Goal: Task Accomplishment & Management: Complete application form

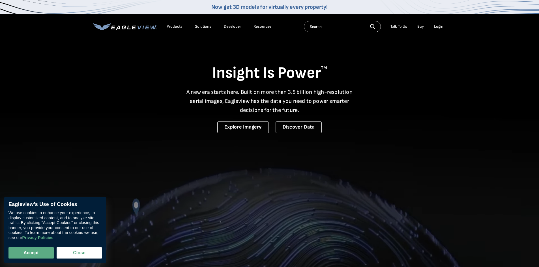
click at [435, 27] on div "Login" at bounding box center [438, 26] width 9 height 5
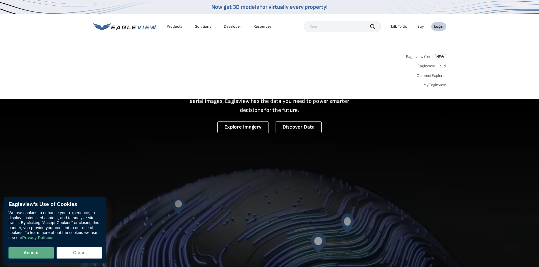
click at [435, 85] on link "MyEagleview" at bounding box center [434, 85] width 23 height 5
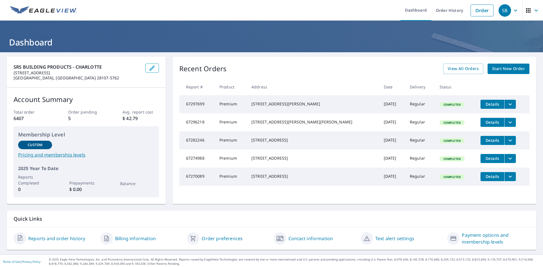
click at [497, 69] on span "Start New Order" at bounding box center [508, 68] width 33 height 7
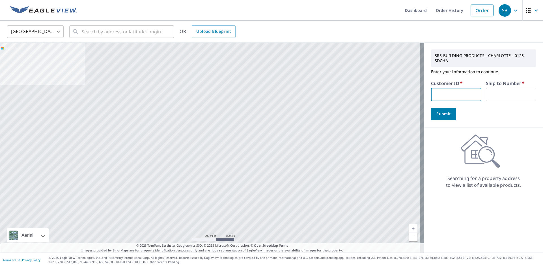
paste input "IMS125"
type input "IMS125"
click at [512, 92] on input "text" at bounding box center [511, 94] width 50 height 13
type input "1"
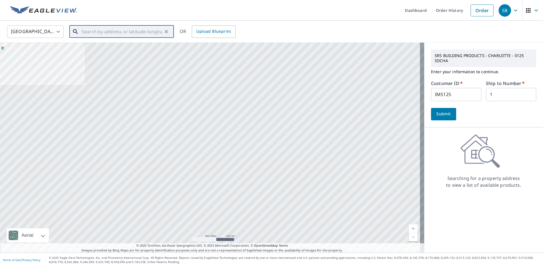
paste input "[STREET_ADDRESS][PERSON_NAME]"
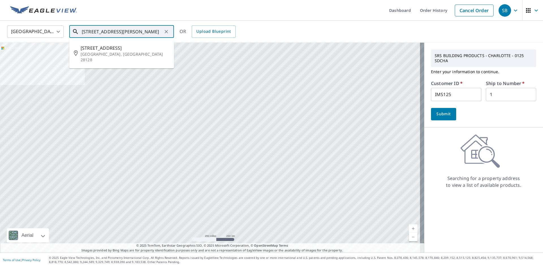
type input "[STREET_ADDRESS][PERSON_NAME]"
click at [438, 113] on span "Submit" at bounding box center [444, 114] width 16 height 7
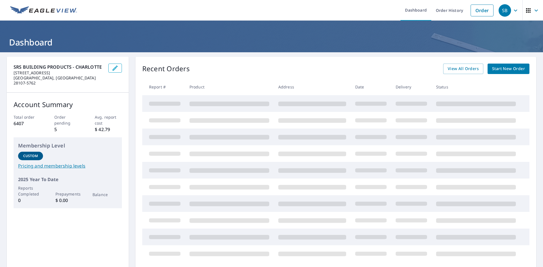
click at [510, 62] on div "Recent Orders View All Orders Start New Order Report # Product Address Date Del…" at bounding box center [335, 163] width 401 height 212
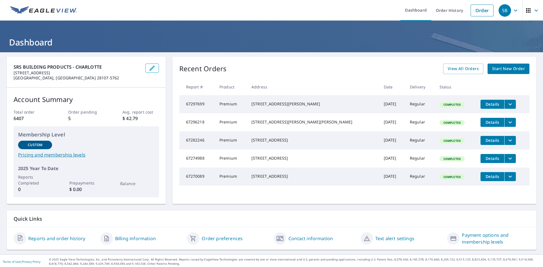
click at [509, 65] on div "Recent Orders View All Orders Start New Order Report # Product Address Date Del…" at bounding box center [355, 130] width 364 height 147
click at [510, 65] on span "Start New Order" at bounding box center [508, 68] width 33 height 7
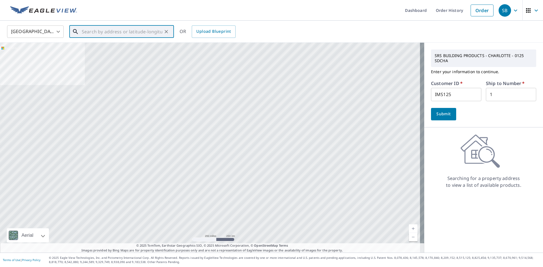
paste input "[STREET_ADDRESS][PERSON_NAME]"
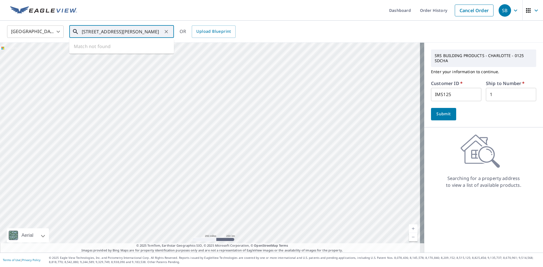
scroll to position [0, 12]
type input "[STREET_ADDRESS][PERSON_NAME]"
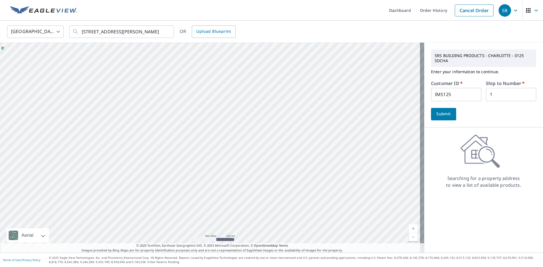
scroll to position [0, 0]
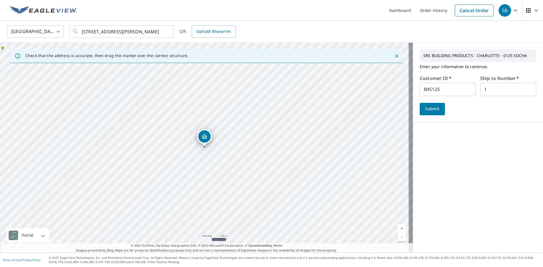
click at [431, 115] on button "Submit" at bounding box center [432, 109] width 25 height 12
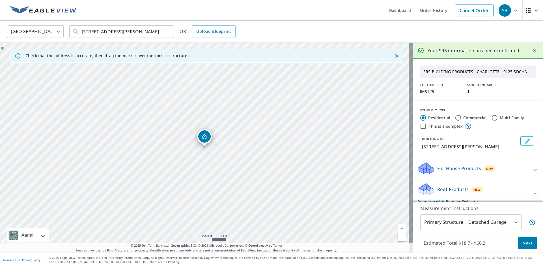
click at [523, 247] on button "Next" at bounding box center [527, 243] width 19 height 13
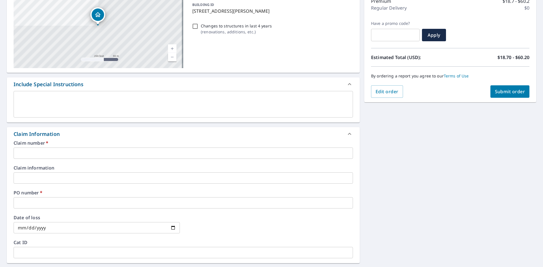
scroll to position [85, 0]
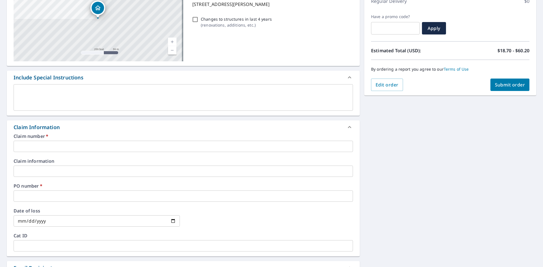
click at [97, 142] on input "text" at bounding box center [183, 146] width 339 height 11
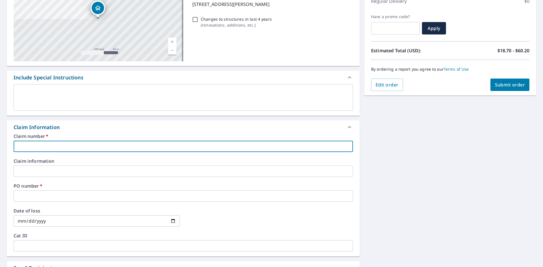
type input "125"
checkbox input "true"
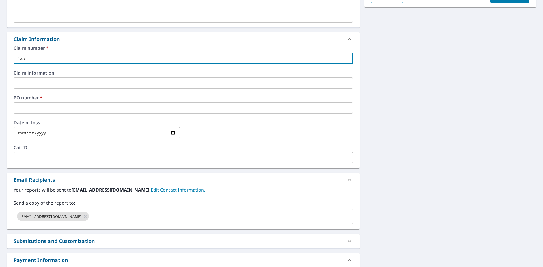
scroll to position [198, 0]
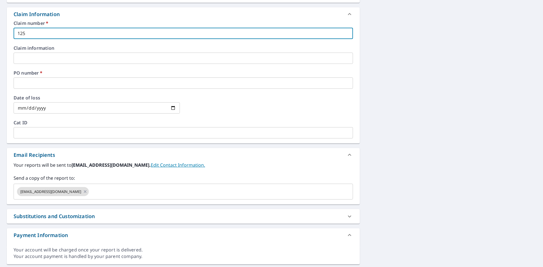
click at [71, 84] on input "text" at bounding box center [183, 82] width 339 height 11
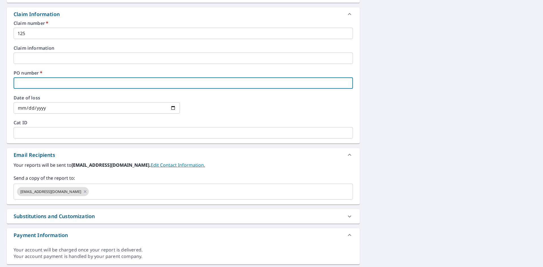
type input "2125"
checkbox input "true"
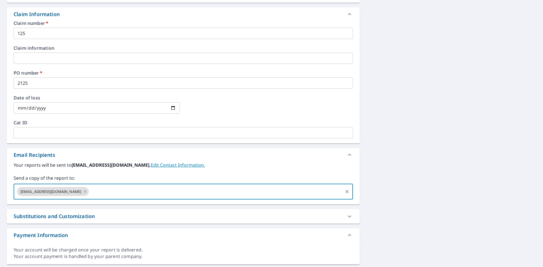
paste input "[PERSON_NAME][EMAIL_ADDRESS][PERSON_NAME][DOMAIN_NAME]"
type input "[PERSON_NAME][EMAIL_ADDRESS][PERSON_NAME][DOMAIN_NAME]"
checkbox input "true"
click at [212, 165] on label "Your reports will be sent to [EMAIL_ADDRESS][DOMAIN_NAME]. Edit Contact Informa…" at bounding box center [183, 165] width 339 height 7
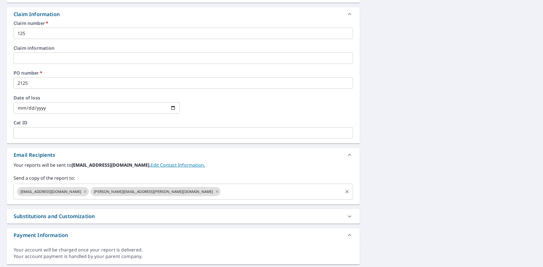
click at [221, 191] on input "text" at bounding box center [281, 191] width 120 height 11
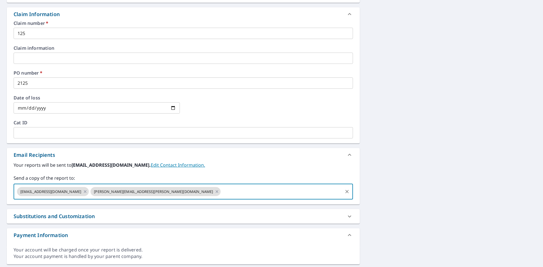
paste input "[PERSON_NAME][EMAIL_ADDRESS][DOMAIN_NAME]"
type input "[PERSON_NAME][EMAIL_ADDRESS][DOMAIN_NAME]"
click at [256, 176] on label "Send a copy of the report to:" at bounding box center [183, 178] width 339 height 7
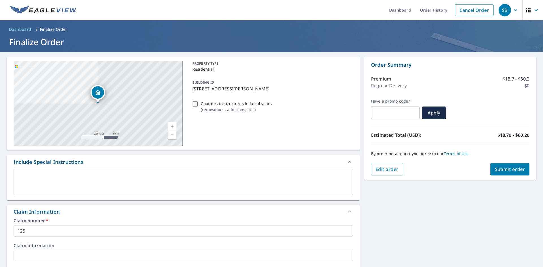
scroll to position [113, 0]
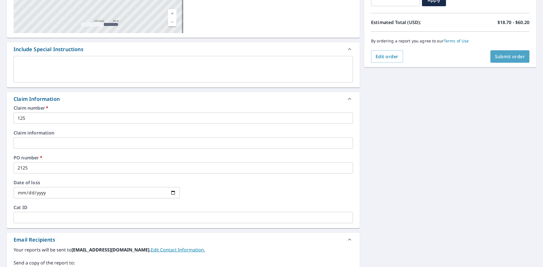
click at [512, 61] on button "Submit order" at bounding box center [509, 56] width 39 height 12
checkbox input "true"
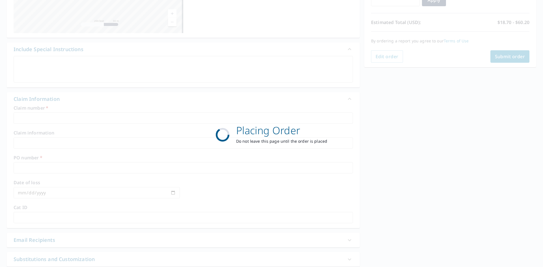
scroll to position [66, 0]
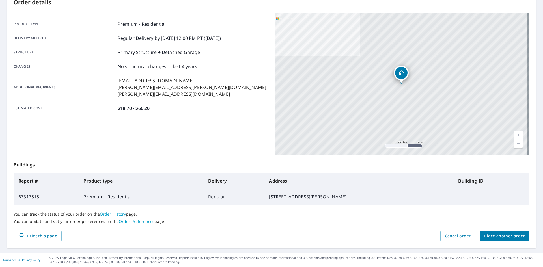
click at [494, 238] on span "Place another order" at bounding box center [504, 236] width 41 height 7
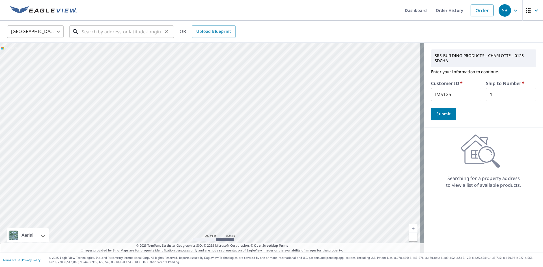
click at [119, 32] on input "text" at bounding box center [122, 32] width 81 height 16
paste input "[STREET_ADDRESS]"
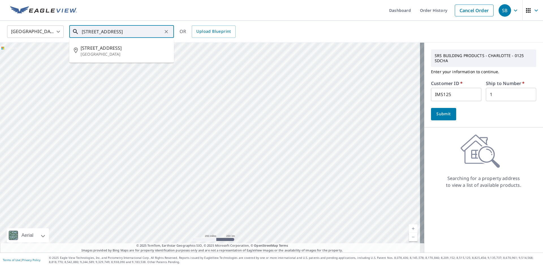
type input "[STREET_ADDRESS]"
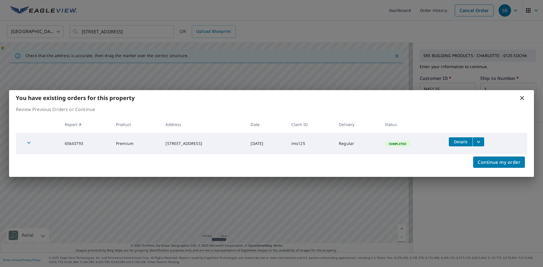
click at [520, 95] on icon at bounding box center [522, 98] width 7 height 7
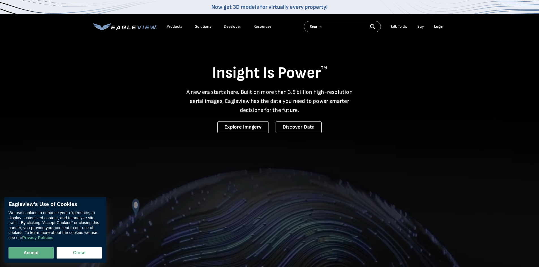
click at [437, 28] on div "Login" at bounding box center [438, 26] width 9 height 5
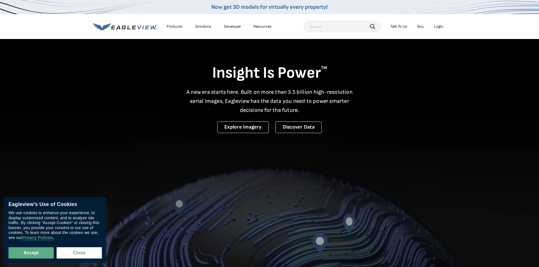
click at [442, 28] on div "Login" at bounding box center [438, 26] width 9 height 5
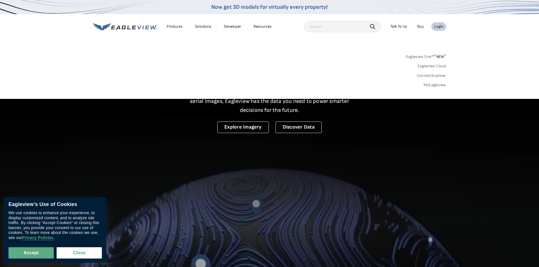
click at [446, 84] on link "MyEagleview" at bounding box center [434, 85] width 23 height 5
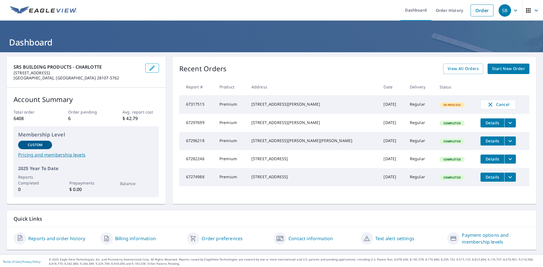
scroll to position [2, 0]
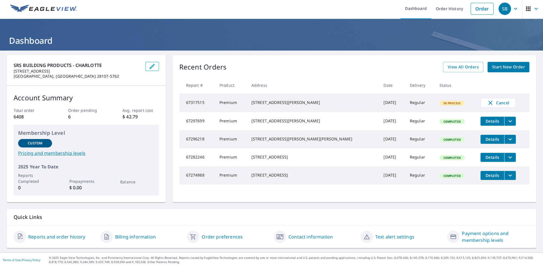
click at [505, 69] on span "Start New Order" at bounding box center [508, 67] width 33 height 7
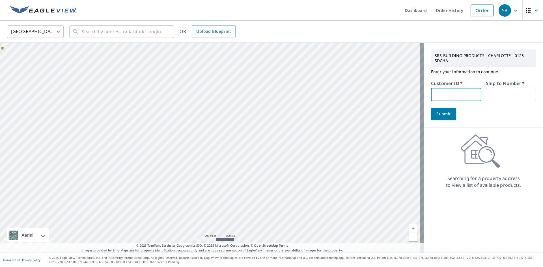
paste input "45278256"
drag, startPoint x: 455, startPoint y: 95, endPoint x: 363, endPoint y: 87, distance: 93.1
click at [363, 87] on div "Aerial Road A standard road map Aerial A detailed look from above Labels Labels…" at bounding box center [271, 148] width 543 height 210
type input "45278256"
paste input "IMS125"
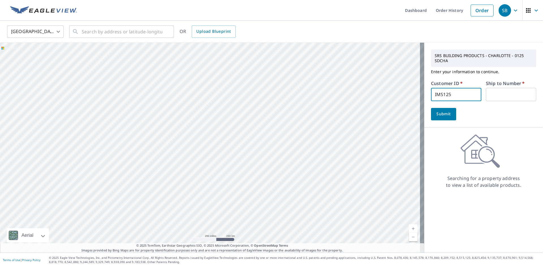
type input "IMS125"
click at [495, 91] on input "text" at bounding box center [511, 94] width 50 height 13
type input "1"
click at [141, 36] on input "text" at bounding box center [122, 32] width 81 height 16
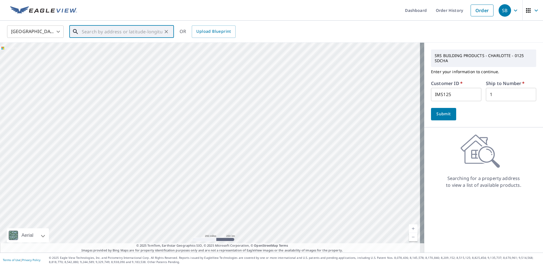
paste input "[STREET_ADDRESS]"
type input "[STREET_ADDRESS]"
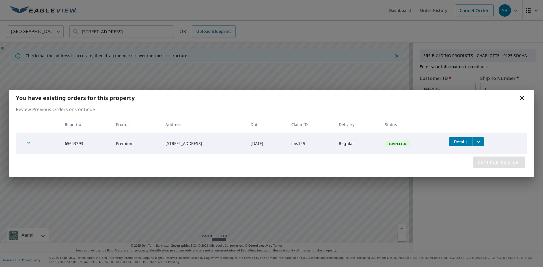
click at [478, 162] on span "Continue my order" at bounding box center [499, 162] width 43 height 8
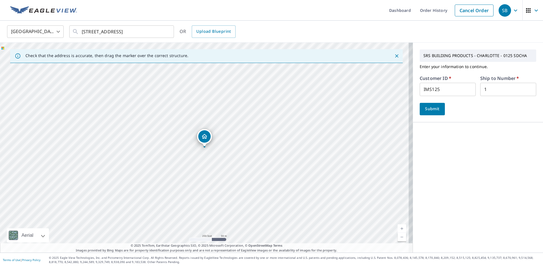
click at [434, 111] on span "Submit" at bounding box center [432, 108] width 16 height 7
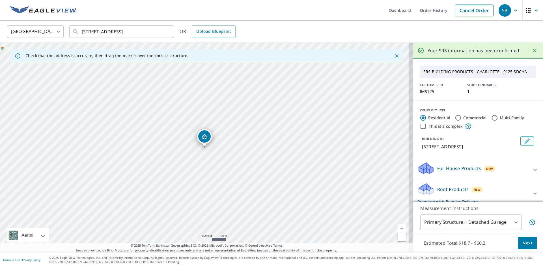
click at [523, 243] on span "Next" at bounding box center [528, 243] width 10 height 7
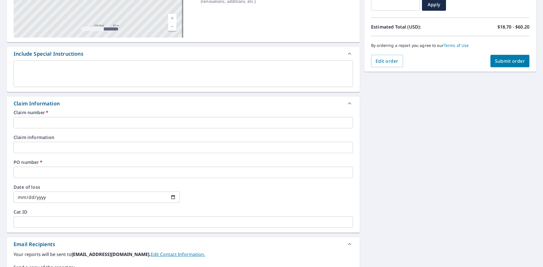
scroll to position [113, 0]
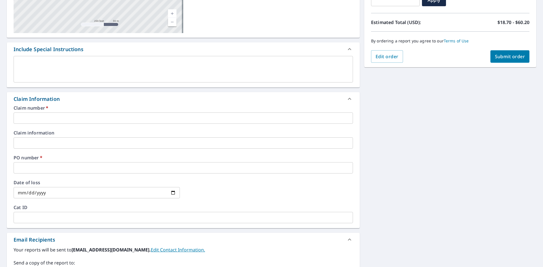
click at [89, 116] on input "text" at bounding box center [183, 118] width 339 height 11
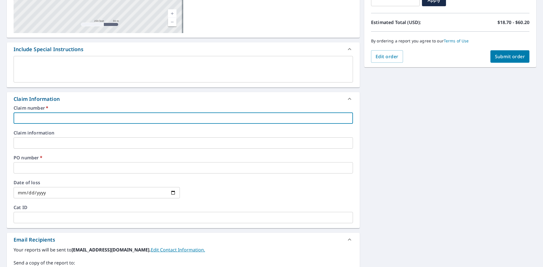
type input "125"
checkbox input "true"
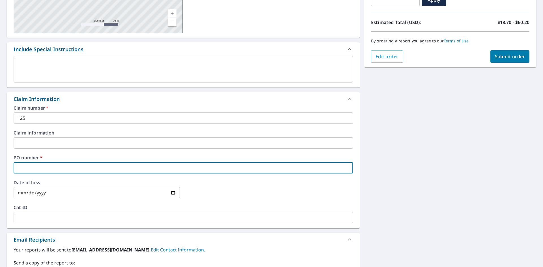
click at [79, 166] on input "text" at bounding box center [183, 167] width 339 height 11
type input "2125"
checkbox input "true"
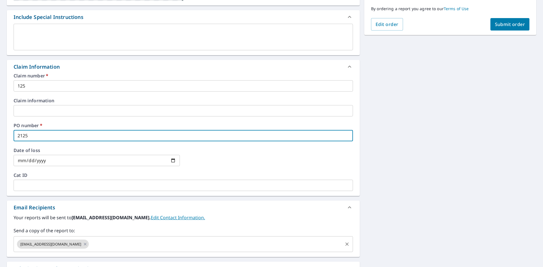
scroll to position [214, 0]
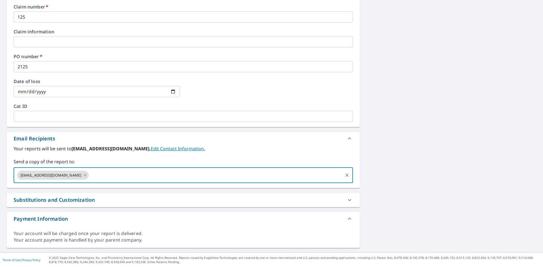
paste input "[PERSON_NAME][EMAIL_ADDRESS][DOMAIN_NAME]"
type input "[PERSON_NAME][EMAIL_ADDRESS][DOMAIN_NAME]"
checkbox input "true"
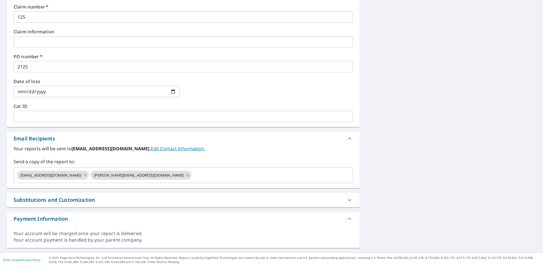
click at [206, 148] on label "Your reports will be sent to [EMAIL_ADDRESS][DOMAIN_NAME]. Edit Contact Informa…" at bounding box center [183, 148] width 339 height 7
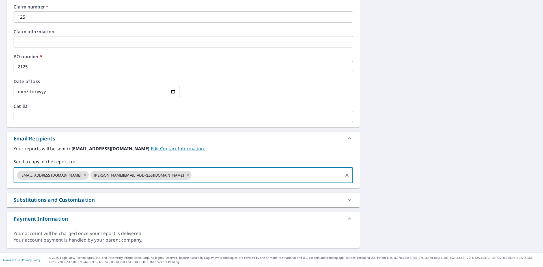
paste input "[PERSON_NAME][EMAIL_ADDRESS][PERSON_NAME][DOMAIN_NAME]"
type input "[PERSON_NAME][EMAIL_ADDRESS][PERSON_NAME][DOMAIN_NAME]"
click at [251, 148] on label "Your reports will be sent to [EMAIL_ADDRESS][DOMAIN_NAME]. Edit Contact Informa…" at bounding box center [183, 148] width 339 height 7
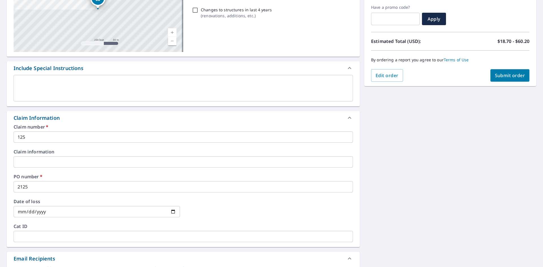
scroll to position [16, 0]
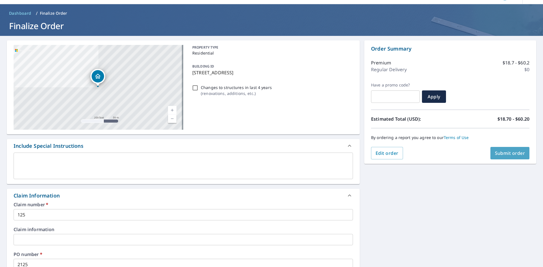
click at [501, 157] on button "Submit order" at bounding box center [509, 153] width 39 height 12
checkbox input "true"
